Goal: Check status: Check status

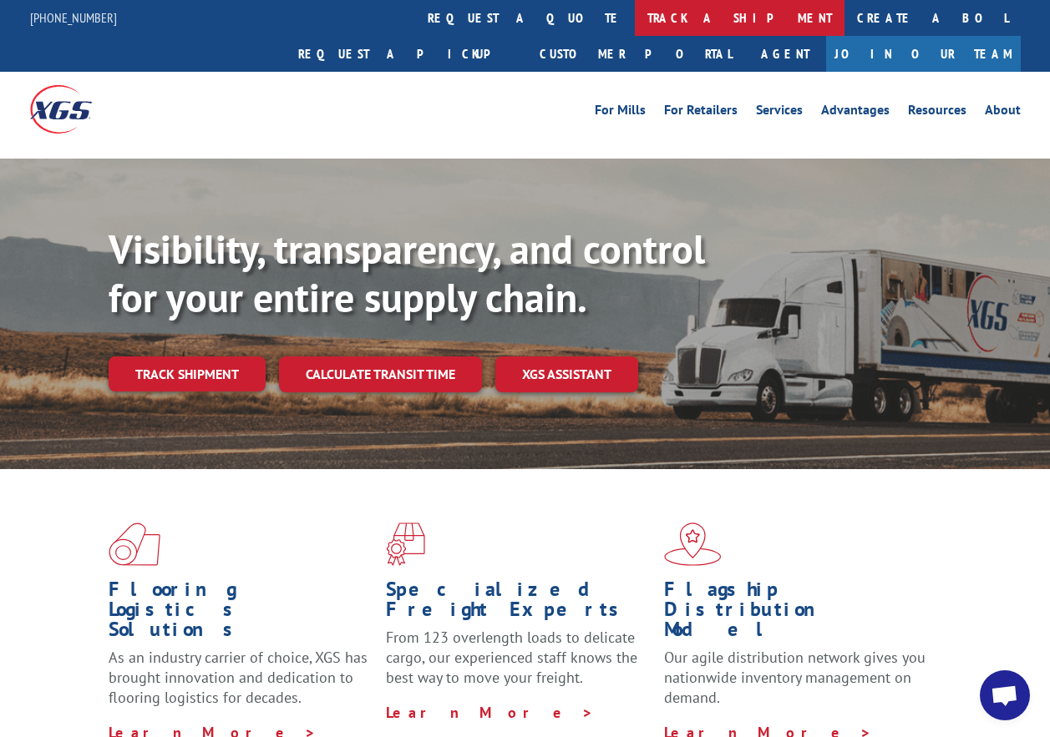
click at [635, 21] on link "track a shipment" at bounding box center [740, 18] width 210 height 36
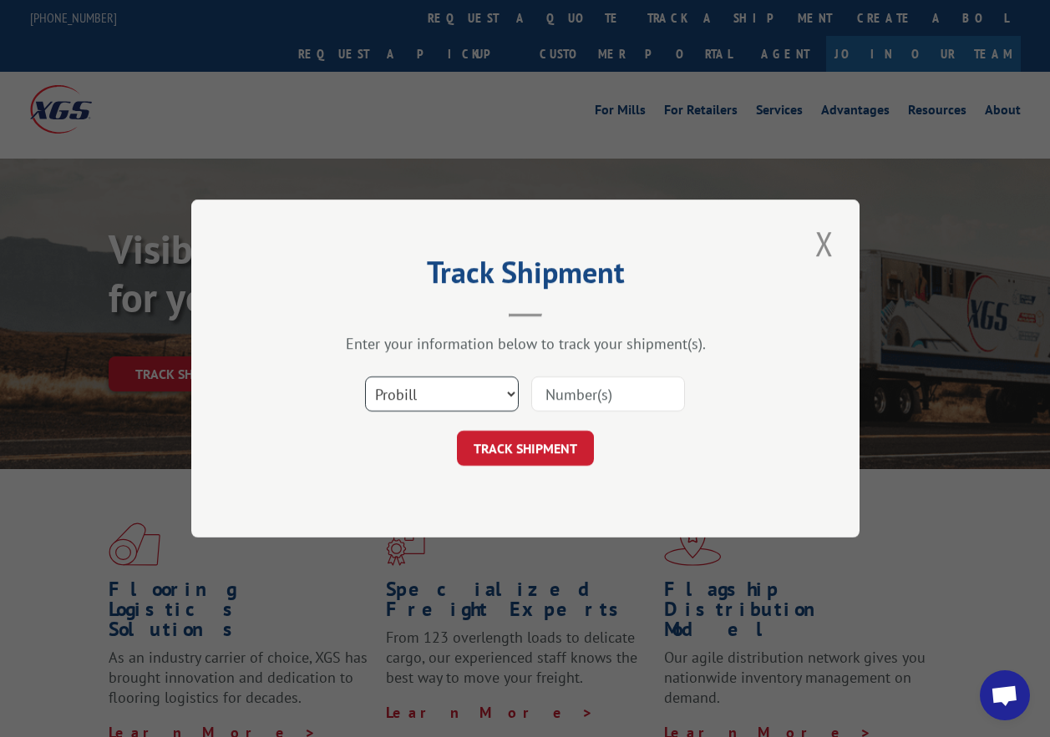
click at [420, 407] on select "Select category... Probill BOL PO" at bounding box center [442, 394] width 154 height 35
click at [365, 377] on select "Select category... Probill BOL PO" at bounding box center [442, 394] width 154 height 35
click at [580, 398] on input at bounding box center [608, 394] width 154 height 35
click at [418, 395] on select "Select category... Probill BOL PO" at bounding box center [442, 394] width 154 height 35
select select "po"
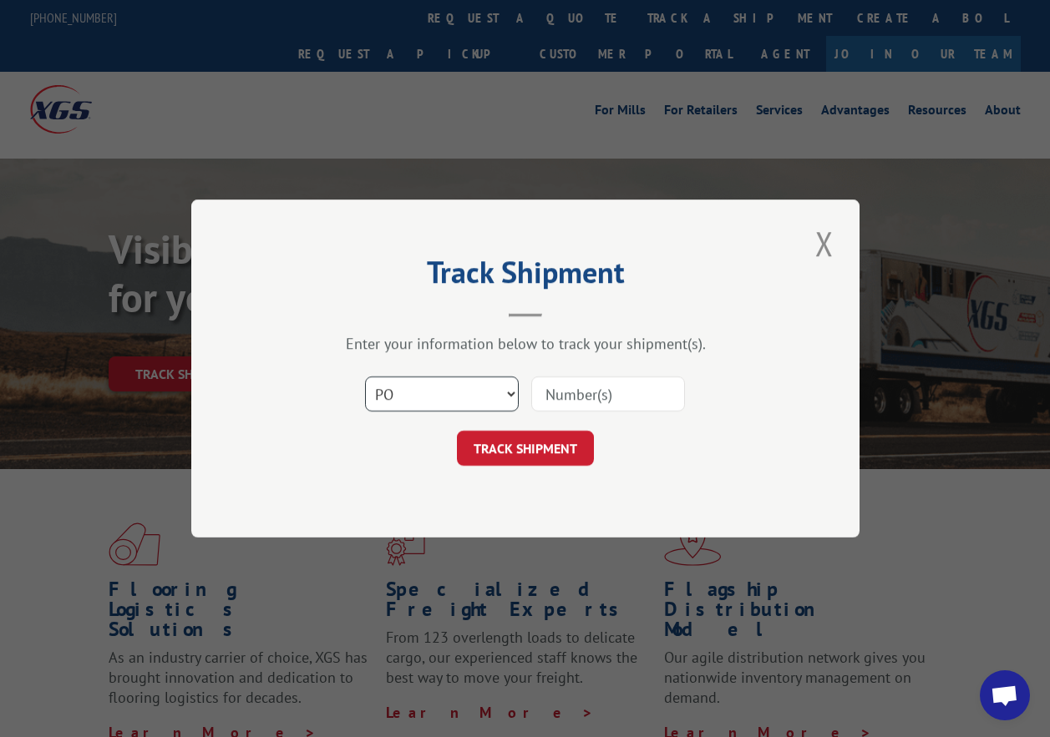
click at [365, 377] on select "Select category... Probill BOL PO" at bounding box center [442, 394] width 154 height 35
click at [561, 395] on input at bounding box center [608, 394] width 154 height 35
type input "60168-316966"
click button "TRACK SHIPMENT" at bounding box center [525, 448] width 137 height 35
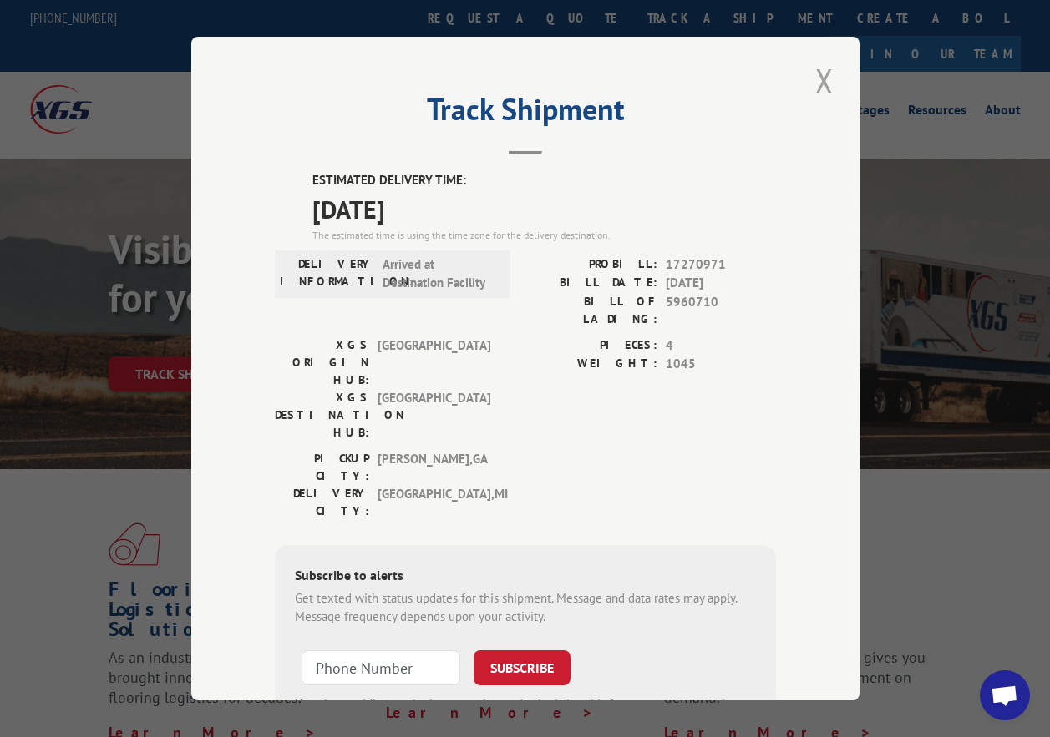
click at [815, 77] on button "Close modal" at bounding box center [824, 81] width 28 height 46
